Goal: Task Accomplishment & Management: Use online tool/utility

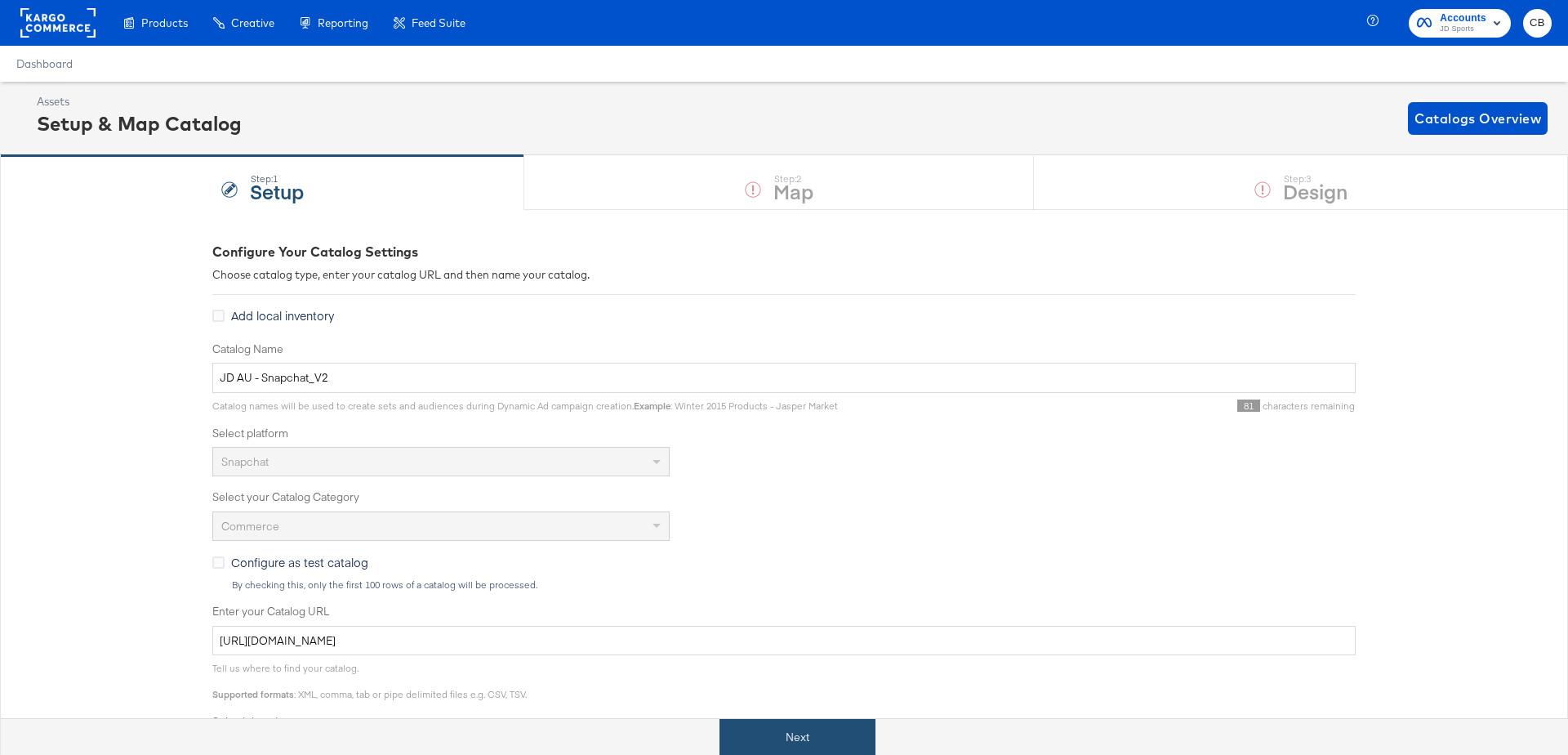
click at [776, 727] on button "Next" at bounding box center [797, 737] width 156 height 37
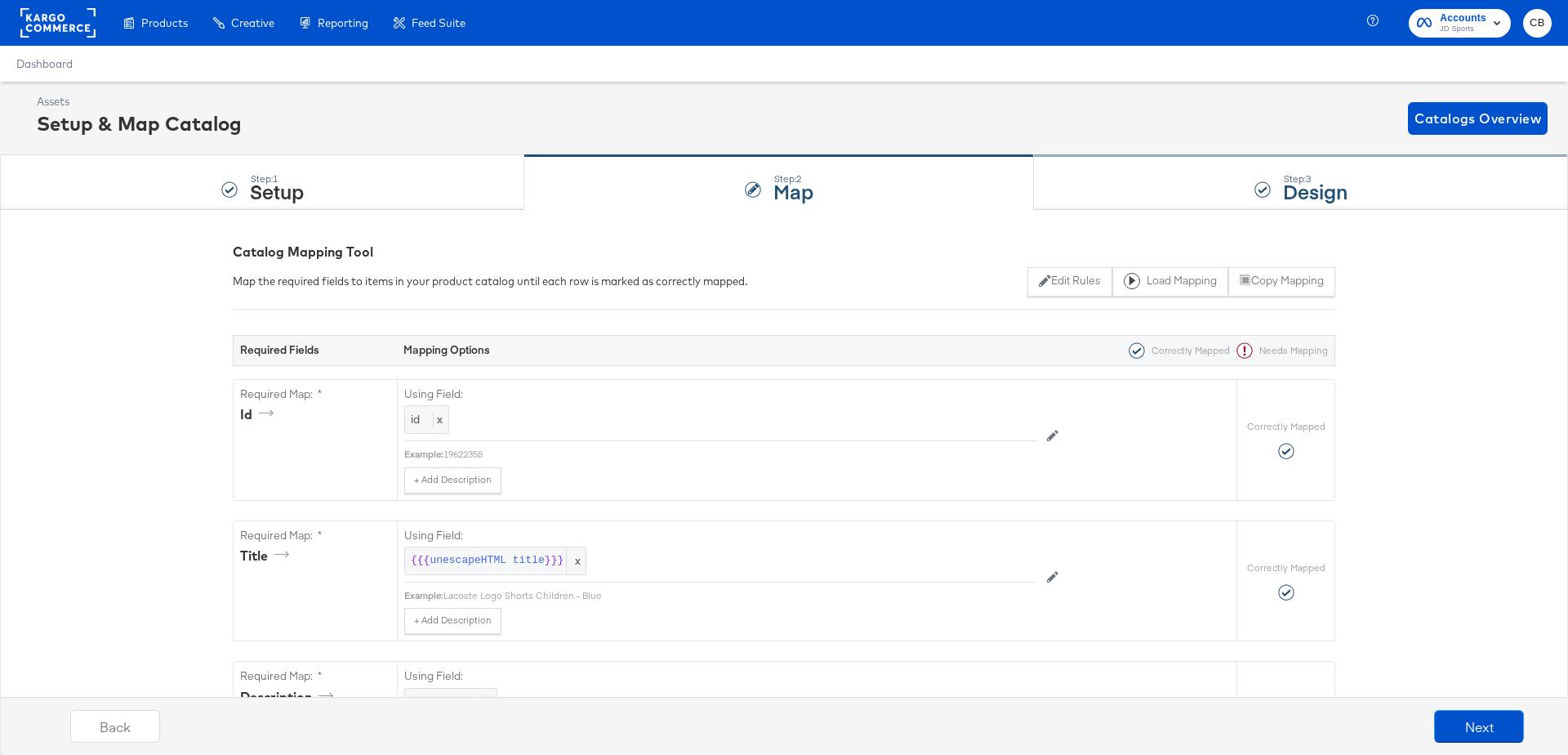
click at [1120, 204] on div "Step: 3 Design" at bounding box center [1301, 182] width 534 height 54
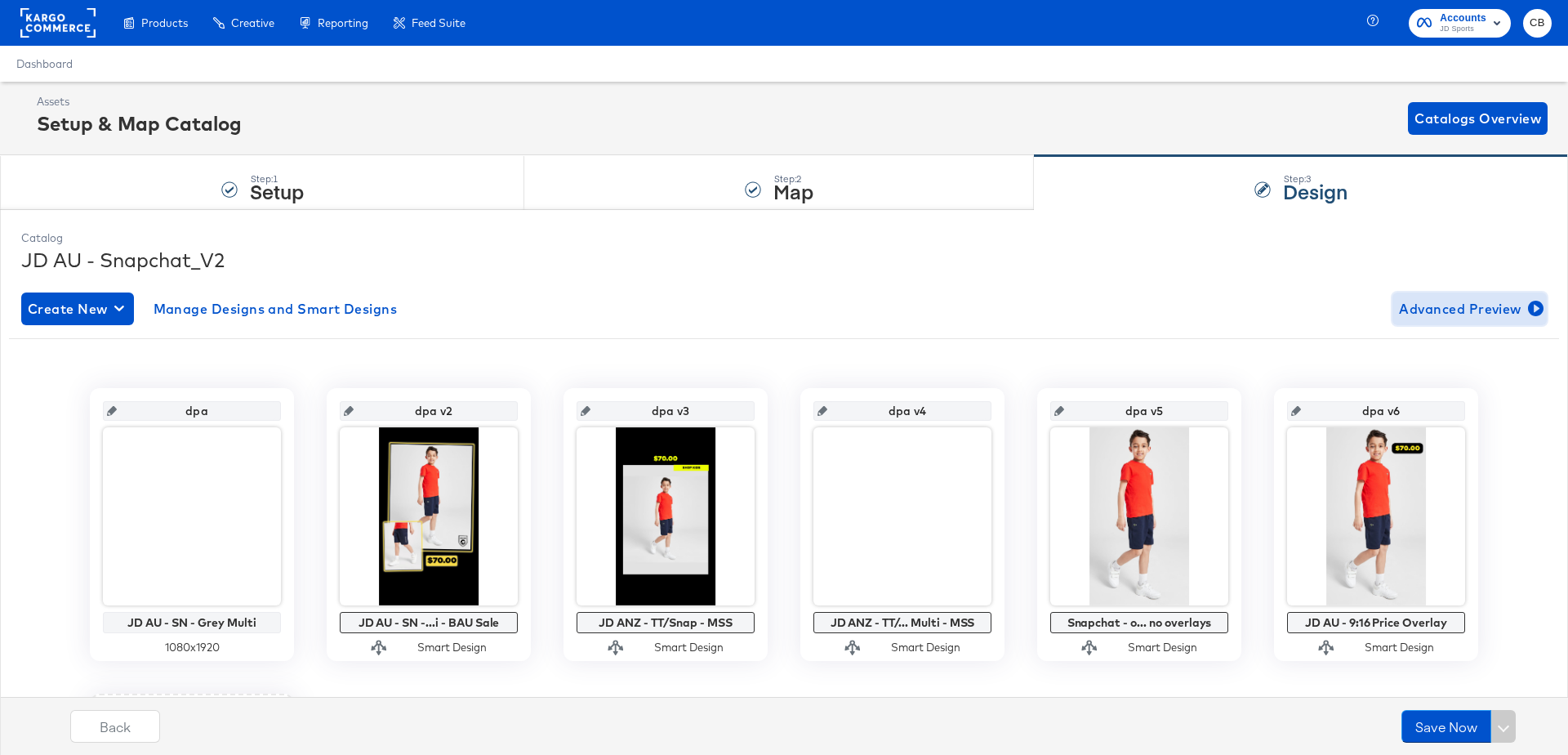
click at [1523, 300] on span "Advanced Preview" at bounding box center [1470, 309] width 142 height 23
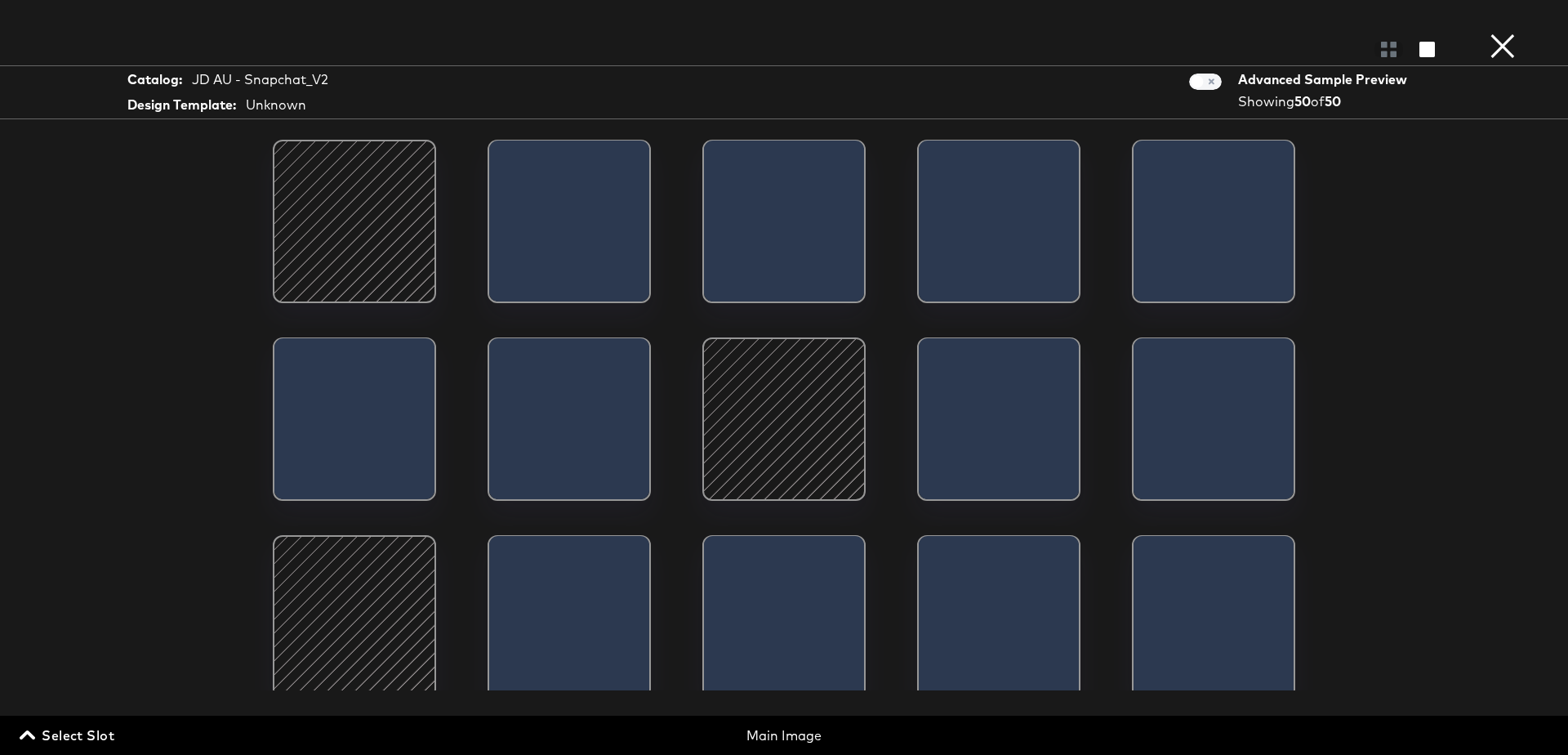
click at [70, 728] on span "Select Slot" at bounding box center [68, 735] width 92 height 23
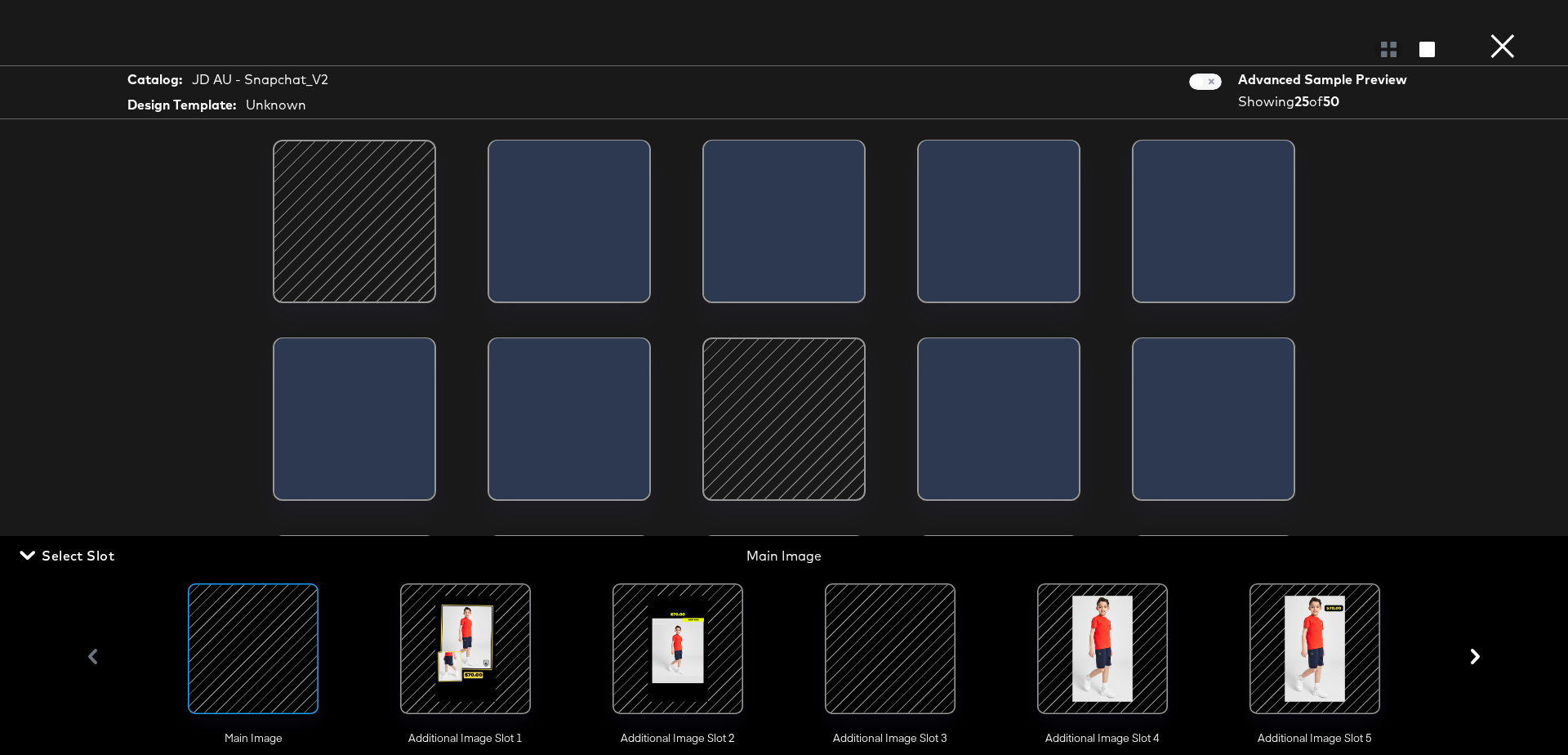
click at [662, 635] on div at bounding box center [678, 648] width 111 height 111
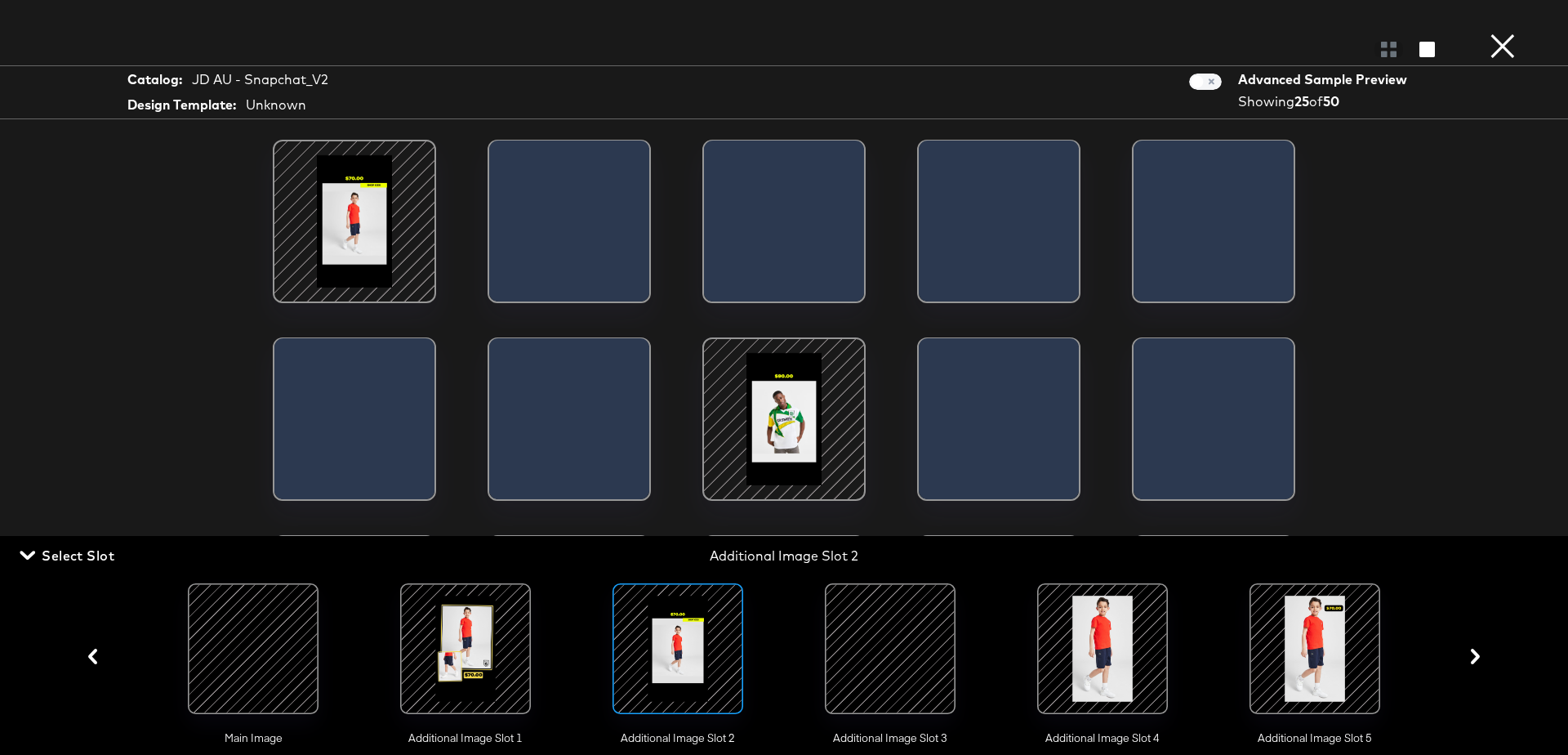
click at [1485, 51] on div at bounding box center [784, 49] width 1568 height 33
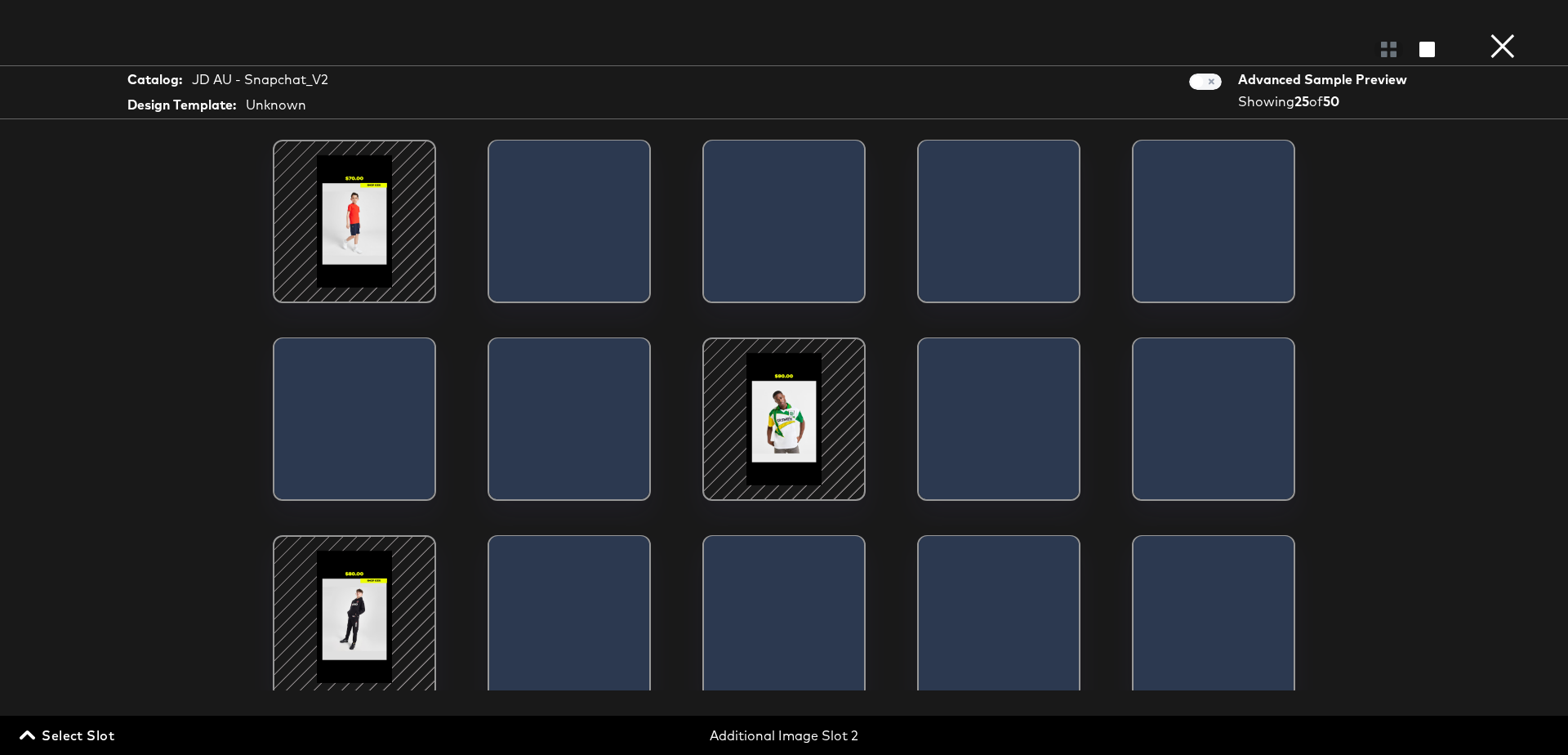
click at [1508, 33] on button "×" at bounding box center [1502, 16] width 33 height 33
type input "dpa v5"
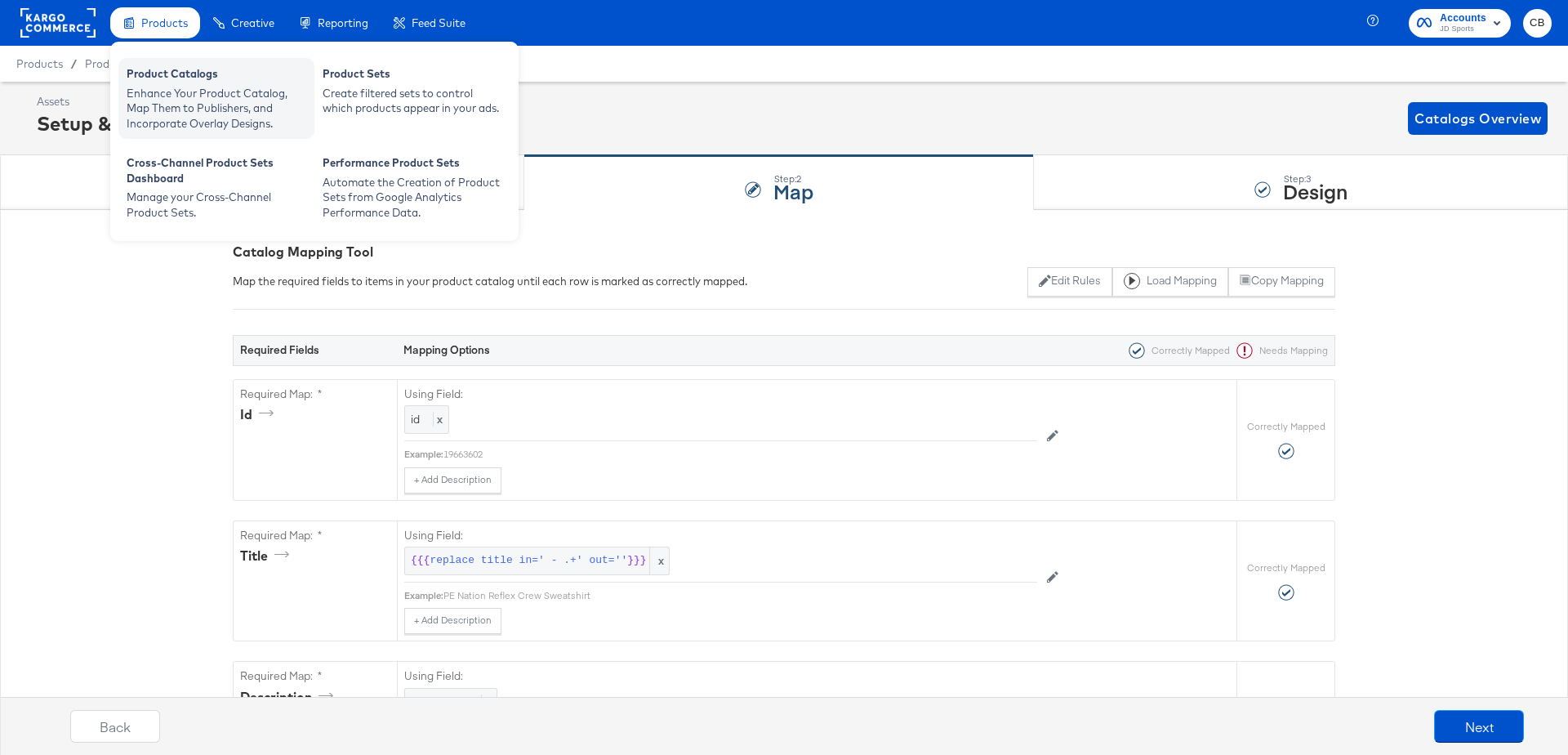
click at [172, 92] on div "Enhance Your Product Catalog, Map Them to Publishers, and Incorporate Overlay D…" at bounding box center [216, 109] width 179 height 45
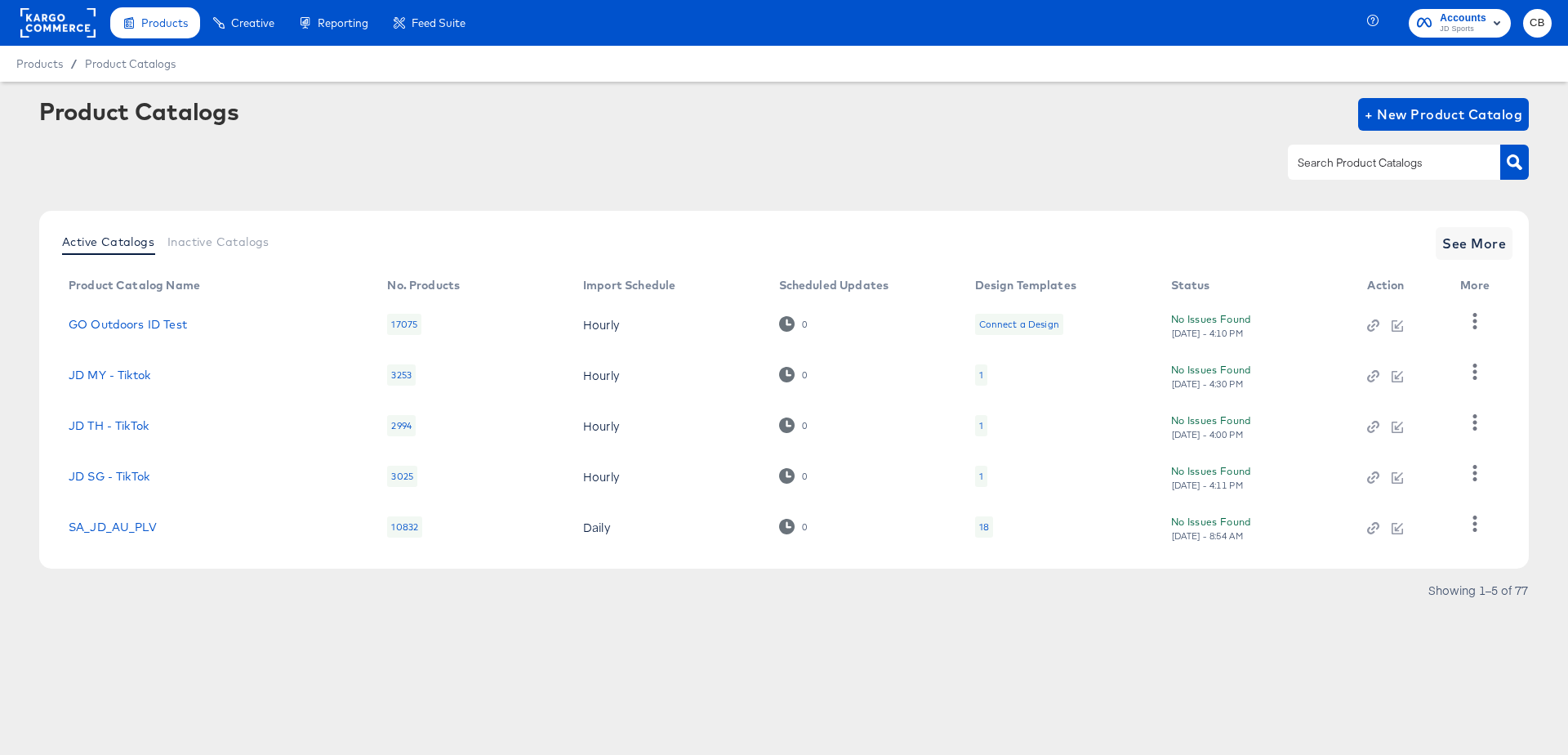
click at [1376, 166] on input "text" at bounding box center [1381, 163] width 174 height 19
paste input "JD AU - Snap"
type input "JD AU - Snap"
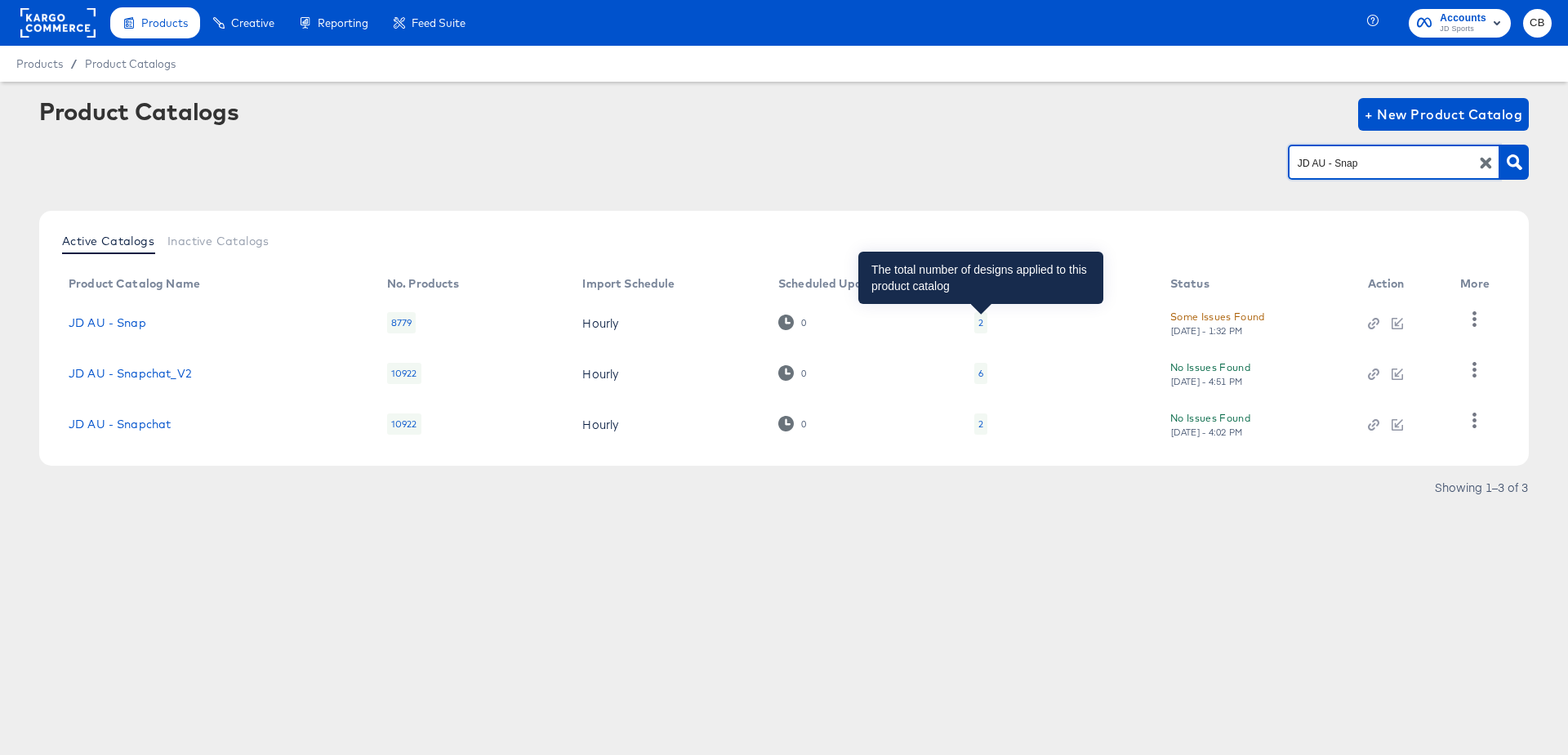
click at [980, 320] on div "2" at bounding box center [980, 323] width 5 height 13
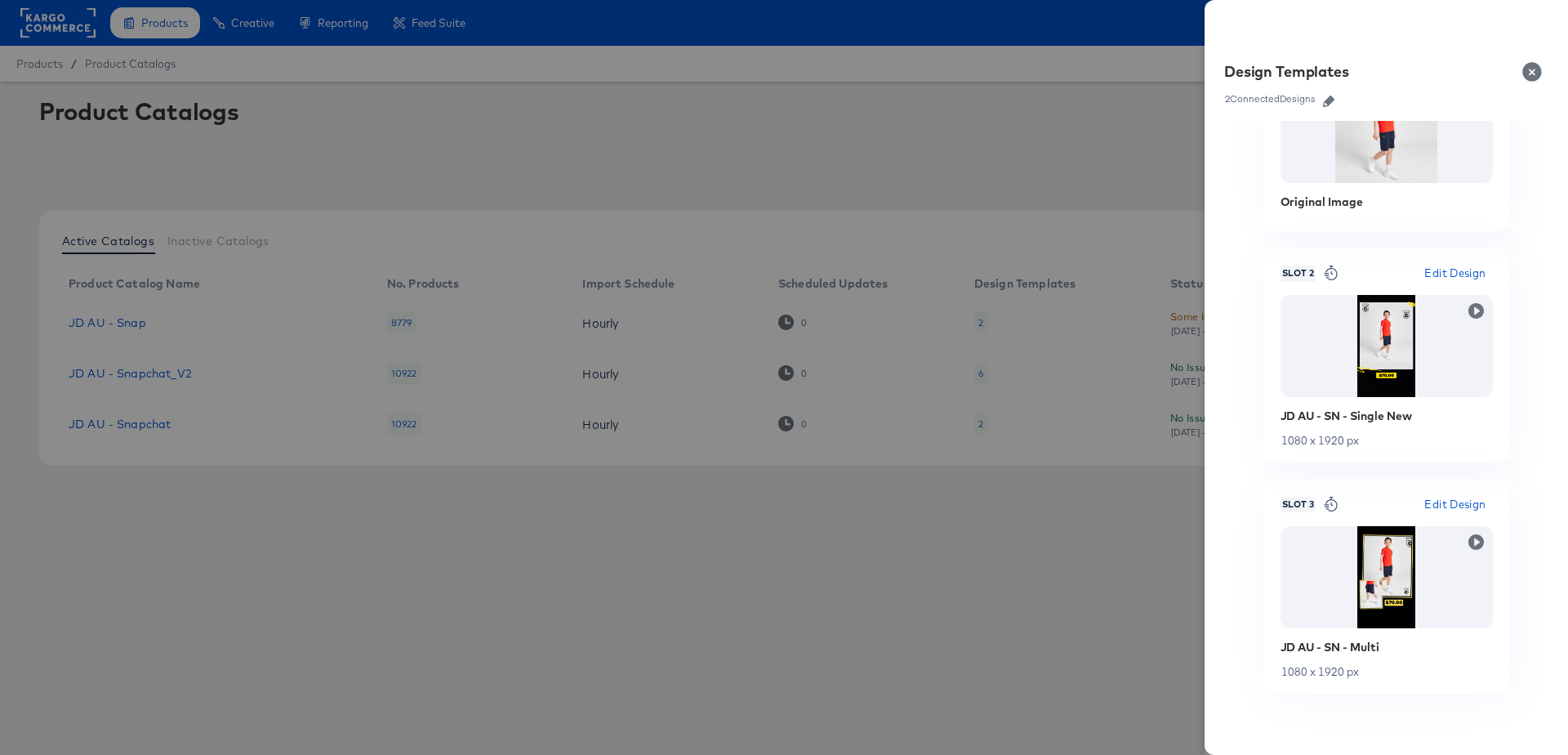
scroll to position [337, 0]
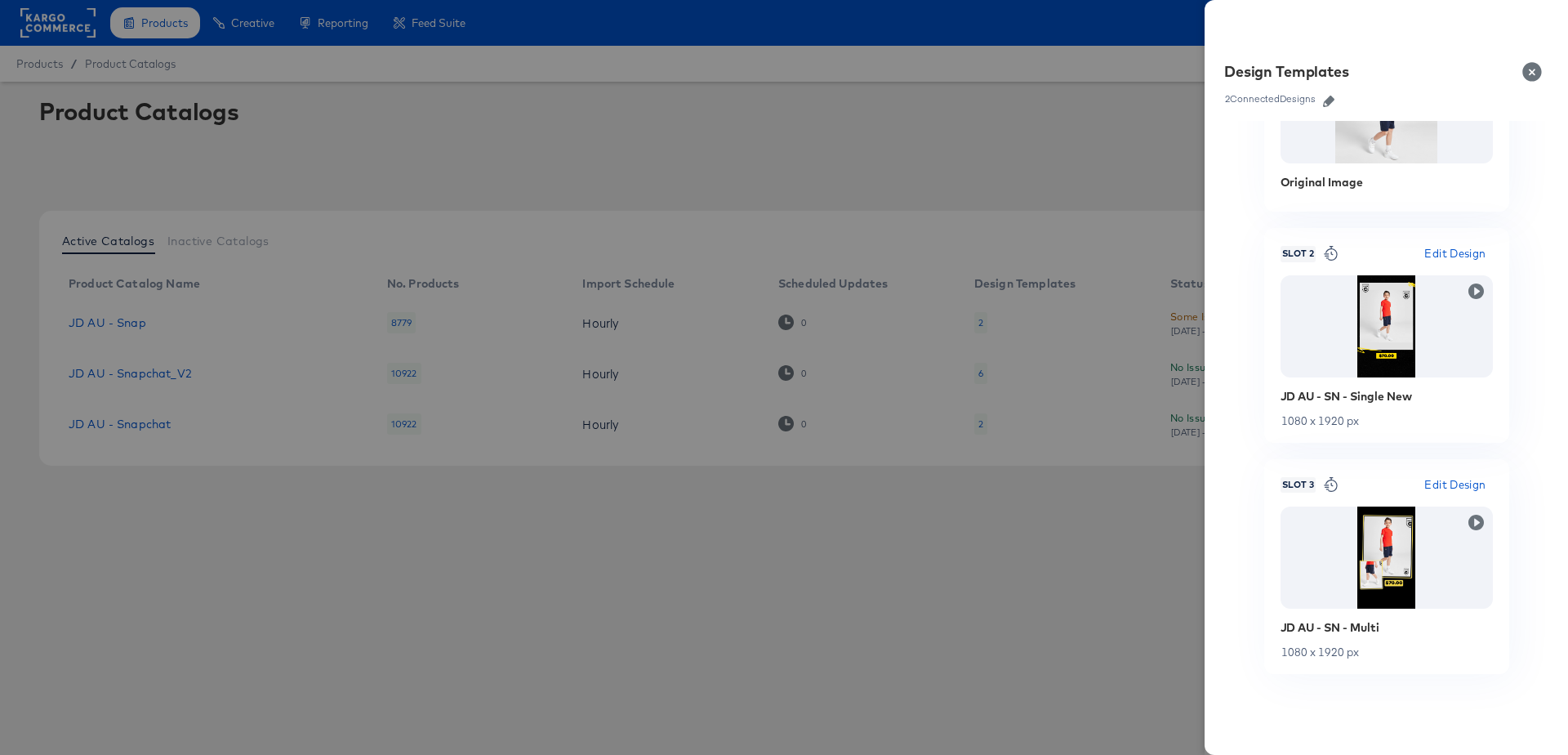
click at [1537, 74] on button "Close" at bounding box center [1535, 72] width 45 height 45
